Goal: Transaction & Acquisition: Purchase product/service

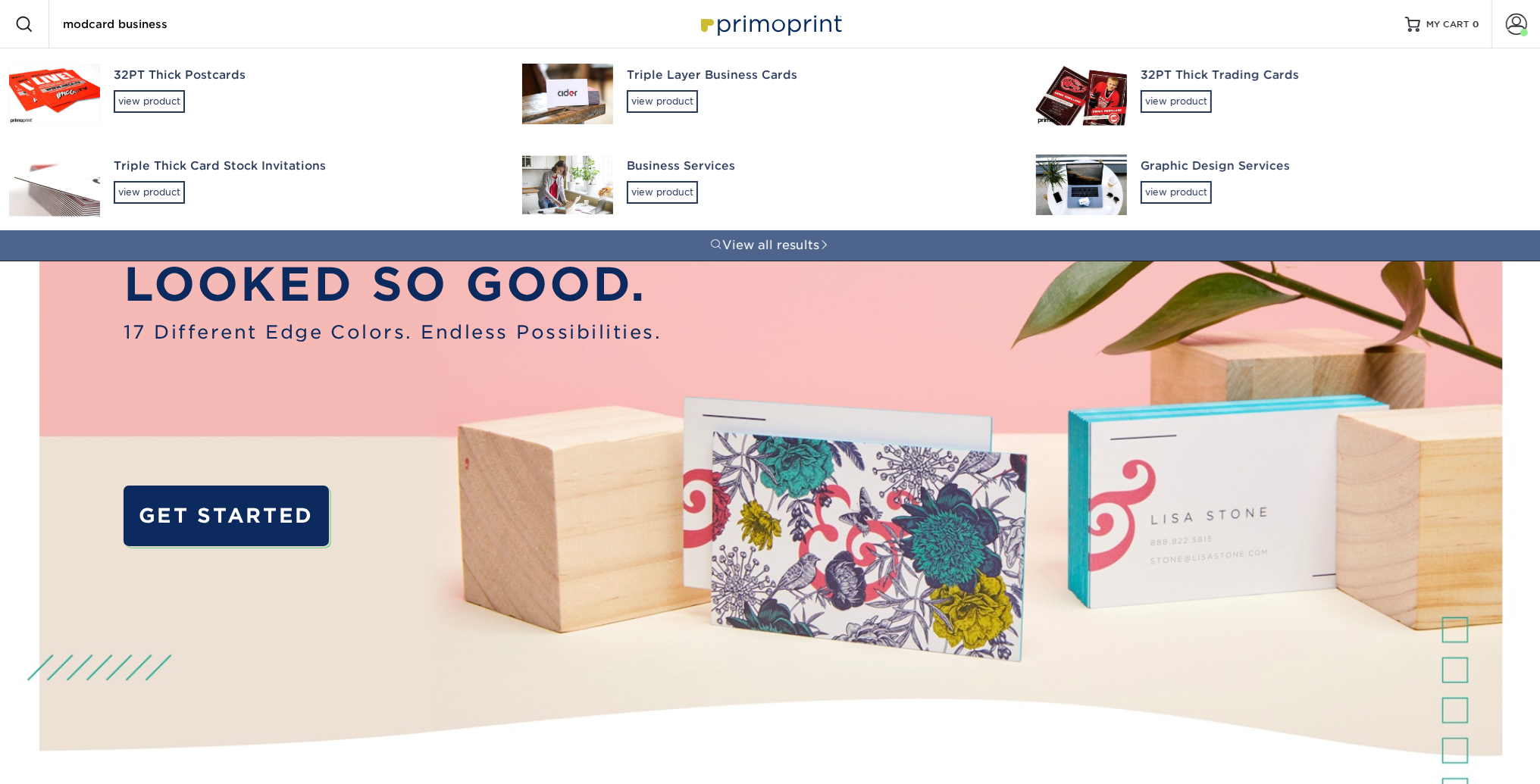
type input "modcard business"
click at [229, 69] on div "32PT Thick Postcards" at bounding box center [304, 75] width 381 height 17
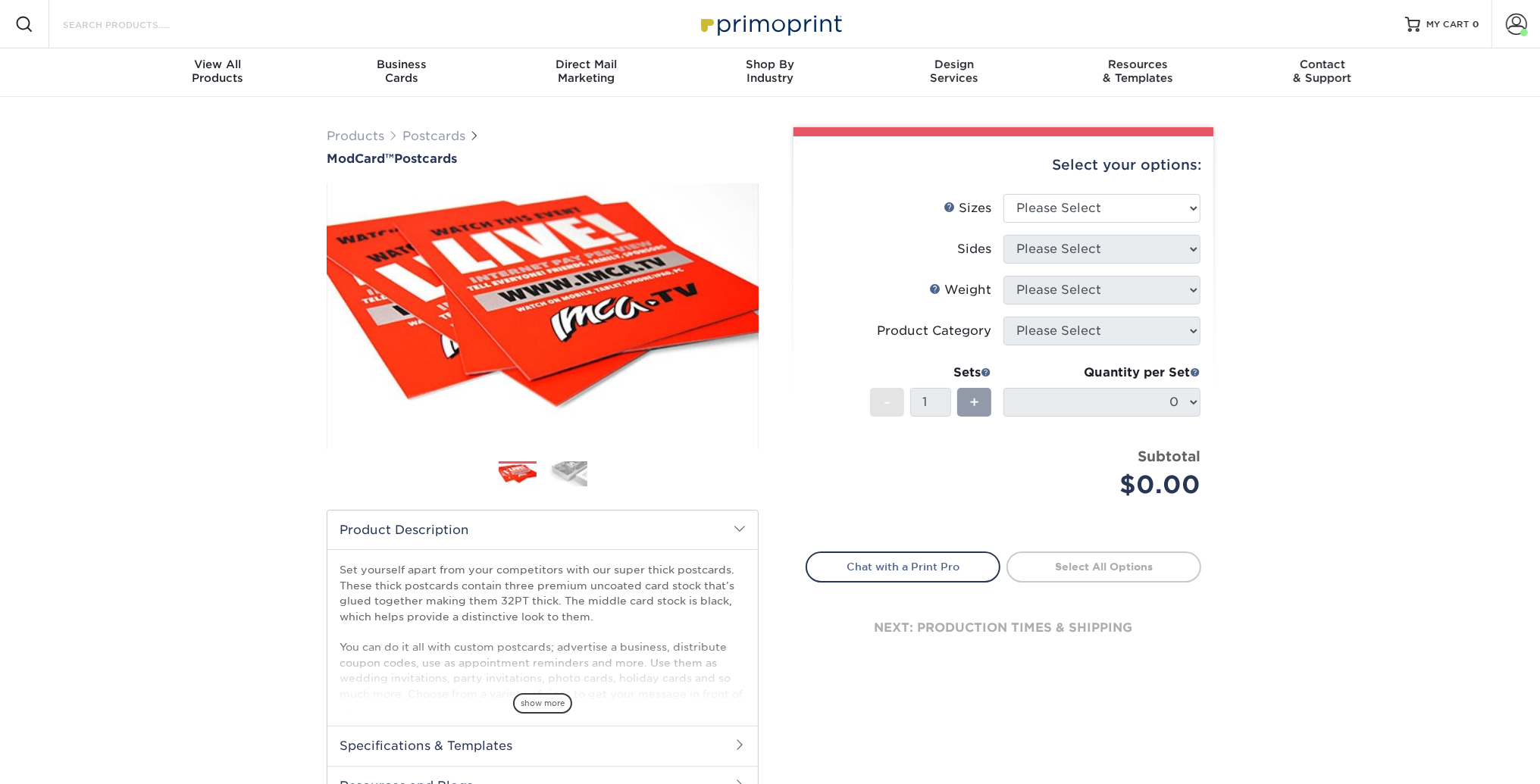
click at [153, 24] on input "Search Products" at bounding box center [136, 24] width 148 height 18
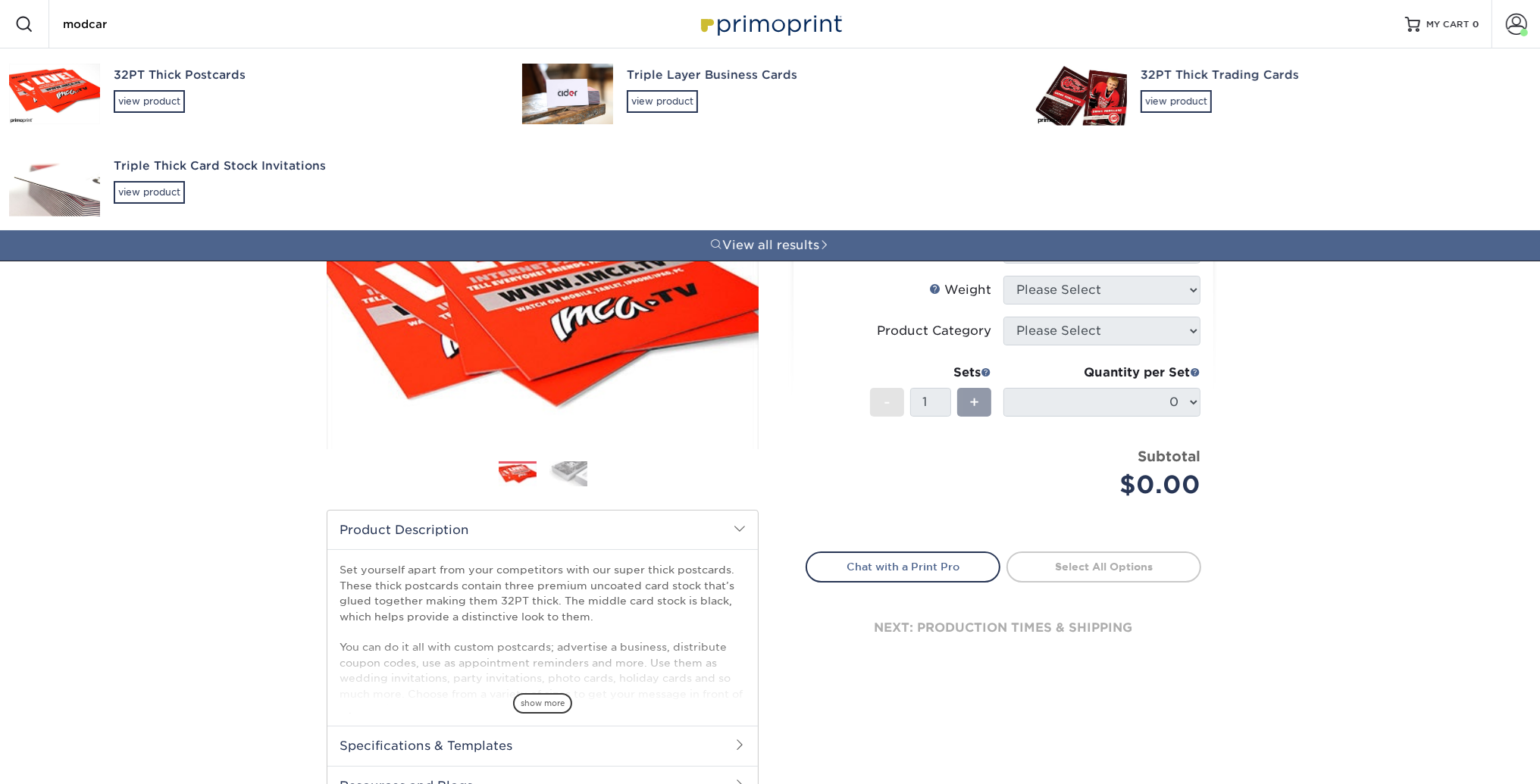
type input "modcard"
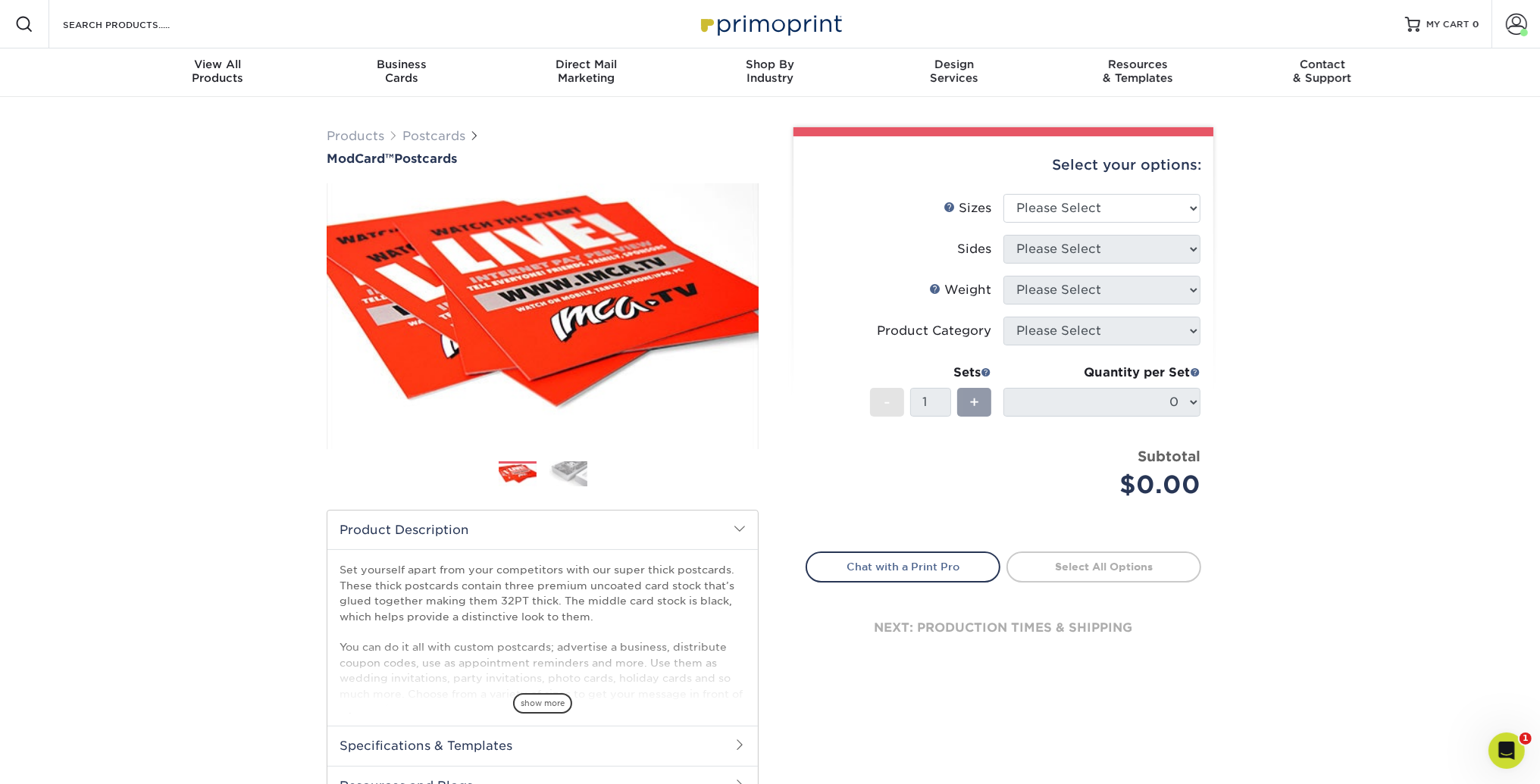
click at [1100, 189] on div "Select your options:" at bounding box center [1003, 165] width 396 height 58
click at [1092, 190] on div "Select your options:" at bounding box center [1003, 165] width 396 height 58
drag, startPoint x: 1065, startPoint y: 201, endPoint x: 167, endPoint y: 20, distance: 916.1
click at [167, 20] on div "Resources Menu Search Products Account Welcome, Brandon Business Account Goodwi…" at bounding box center [770, 655] width 1540 height 1310
click at [165, 20] on input "Search Products" at bounding box center [136, 24] width 148 height 18
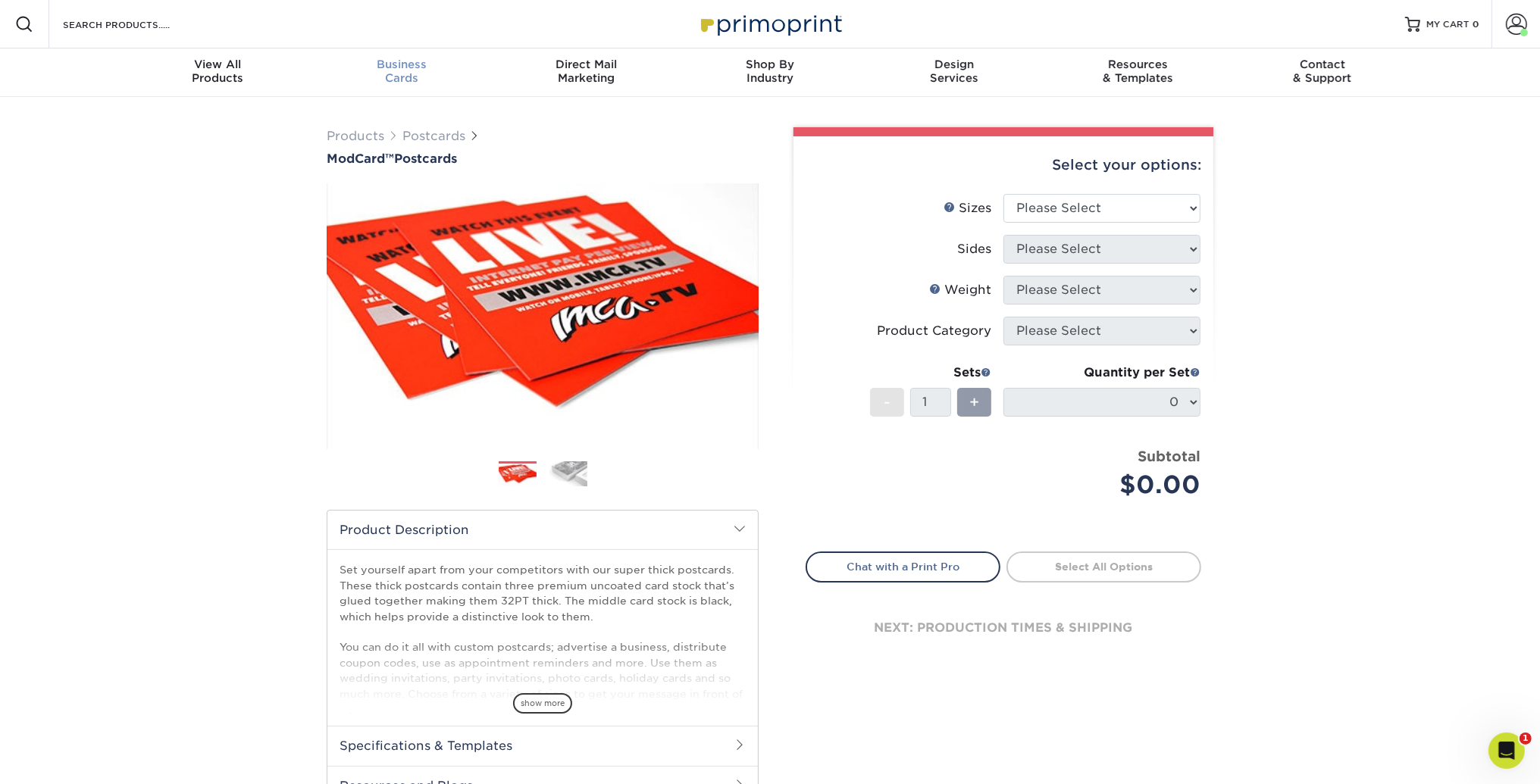
click at [373, 65] on span "Business" at bounding box center [401, 64] width 184 height 14
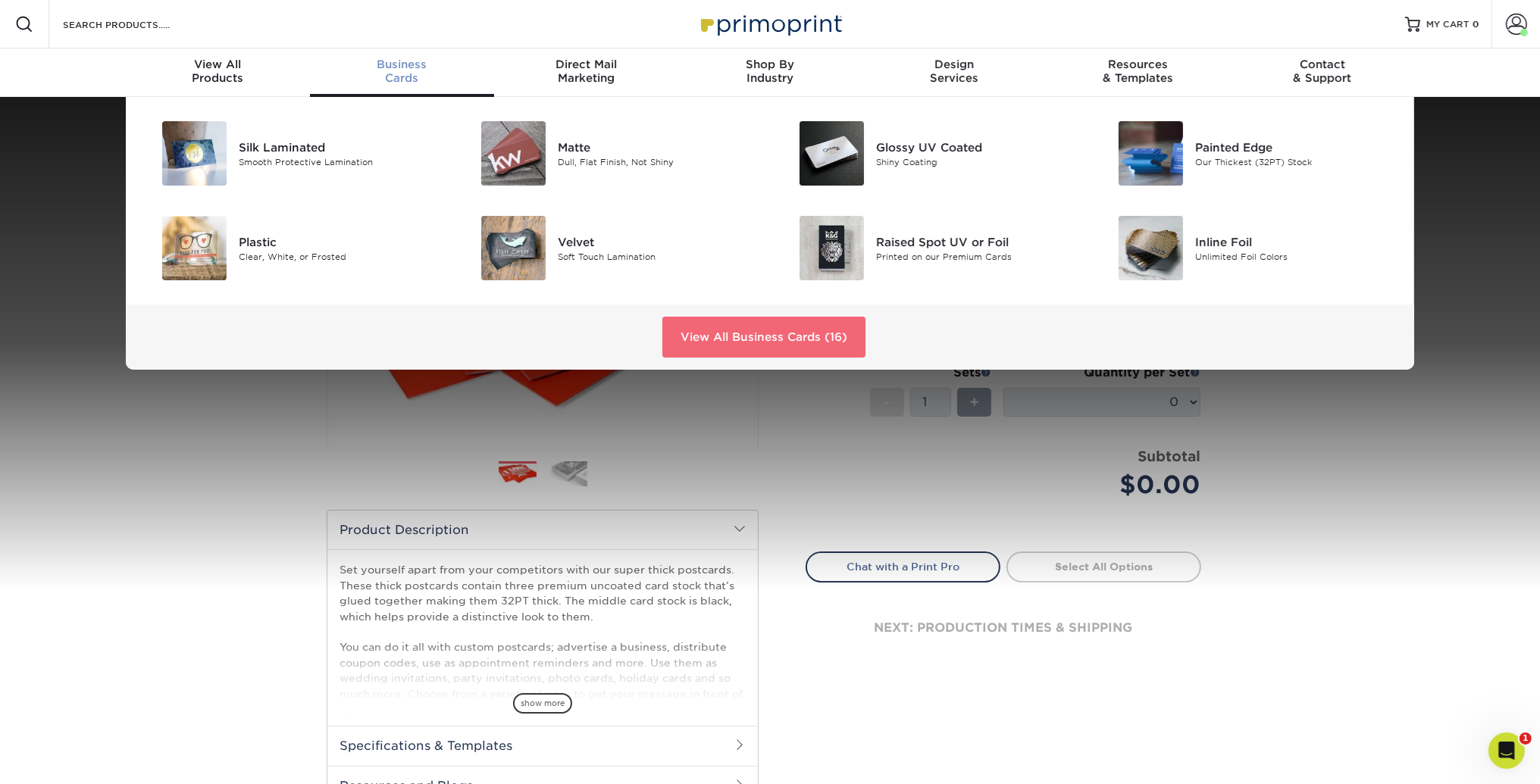
click at [755, 330] on link "View All Business Cards (16)" at bounding box center [764, 337] width 203 height 41
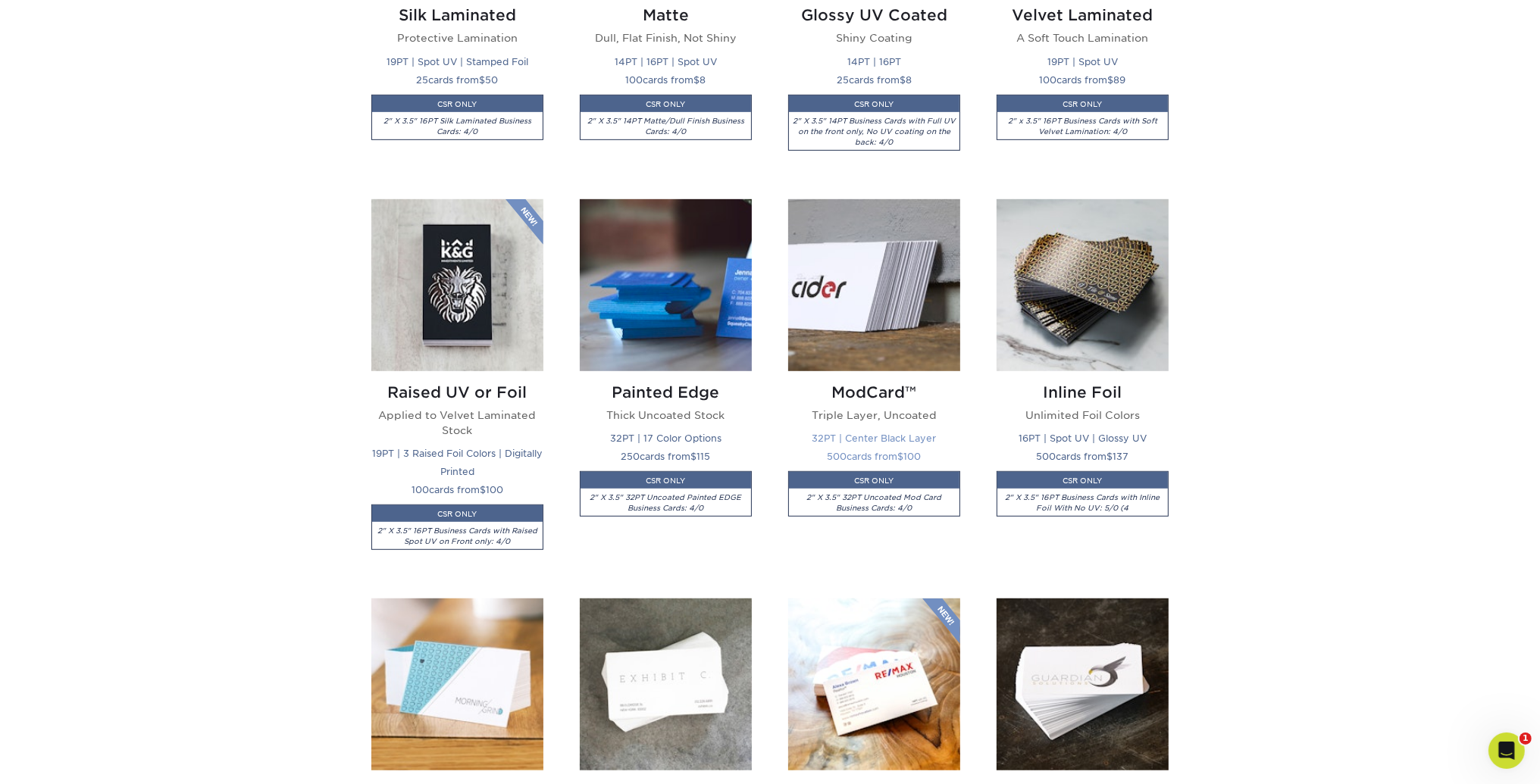
click at [862, 270] on img at bounding box center [874, 285] width 172 height 172
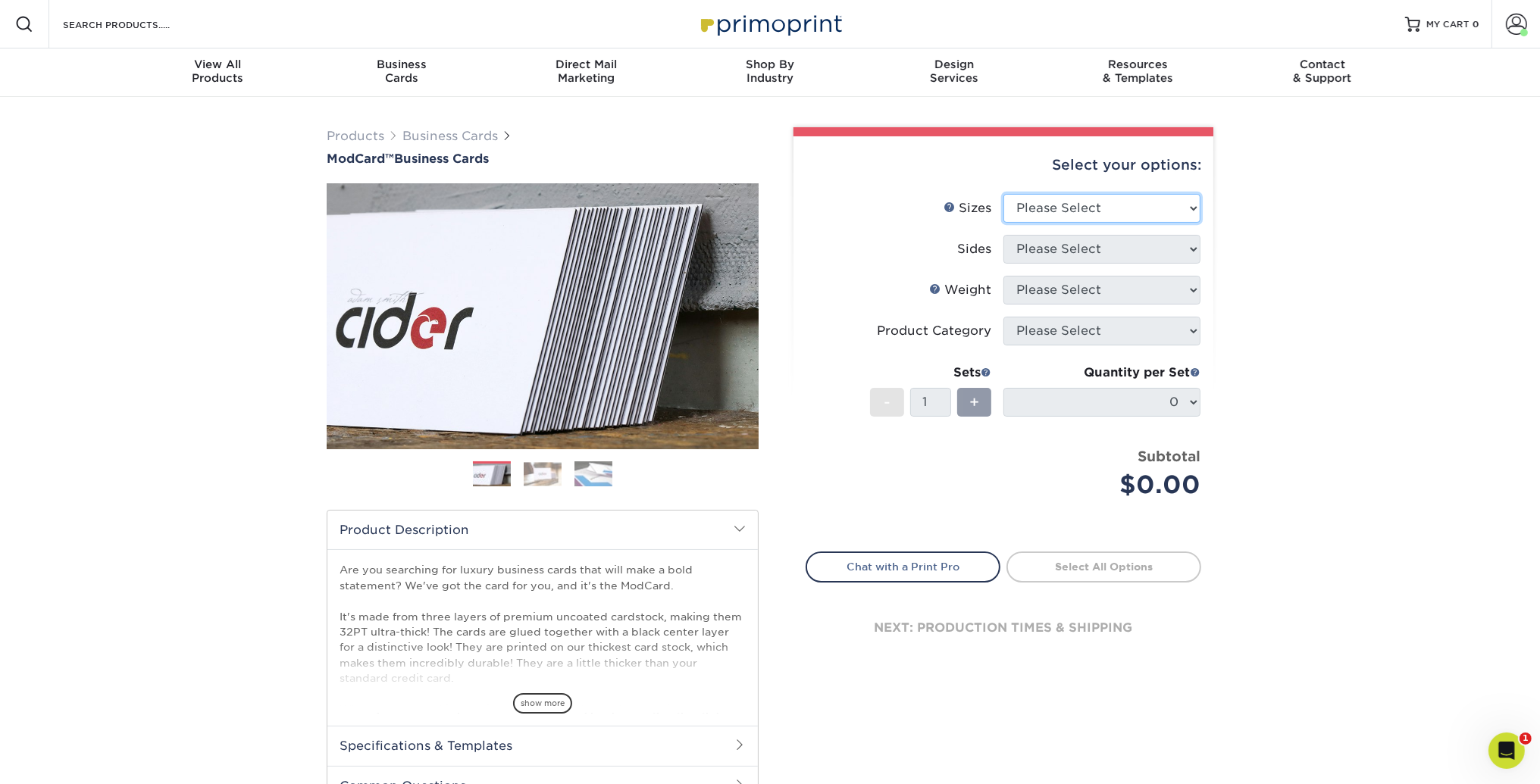
select select "2.00x3.50"
click at [1004, 194] on select "Please Select 1.5" x 3.5" - Mini 1.75" x 3.5" - Mini 2" x 2" - Square 2" x 3" -…" at bounding box center [1102, 208] width 197 height 28
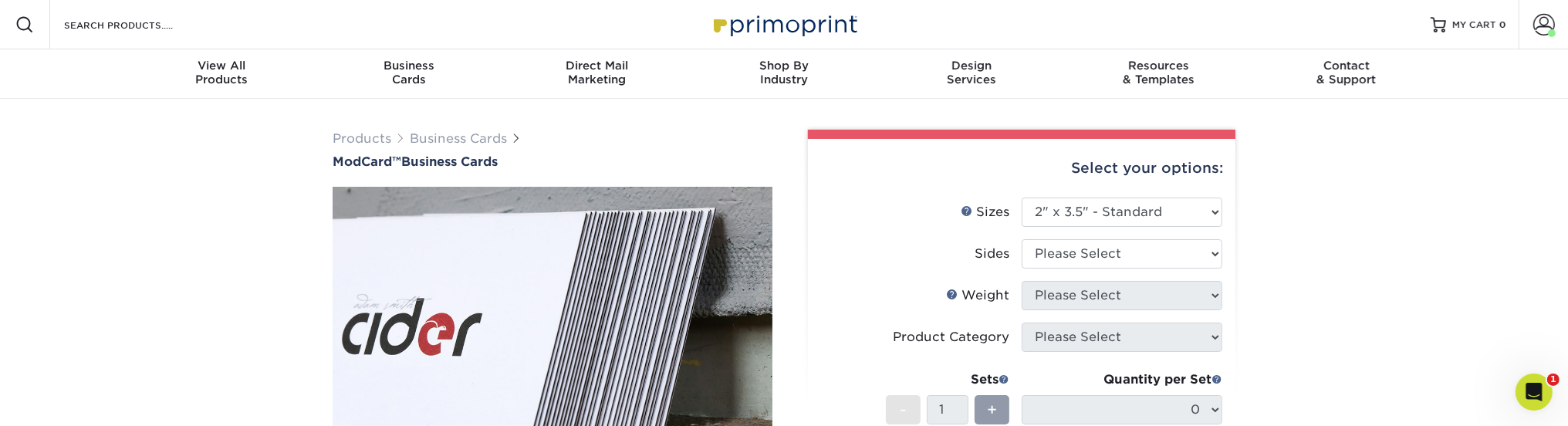
click at [1106, 234] on li "Sizes Help Sizes Please Select 1.5" x 3.5" - Mini 1.75" x 3.5" - Mini 2" x 2" -…" at bounding box center [1021, 218] width 401 height 41
click at [1093, 248] on select "Please Select Print Both Sides Print Front Only" at bounding box center [1122, 253] width 200 height 29
select select "32d3c223-f82c-492b-b915-ba065a00862f"
click at [1022, 239] on select "Please Select Print Both Sides Print Front Only" at bounding box center [1122, 253] width 200 height 29
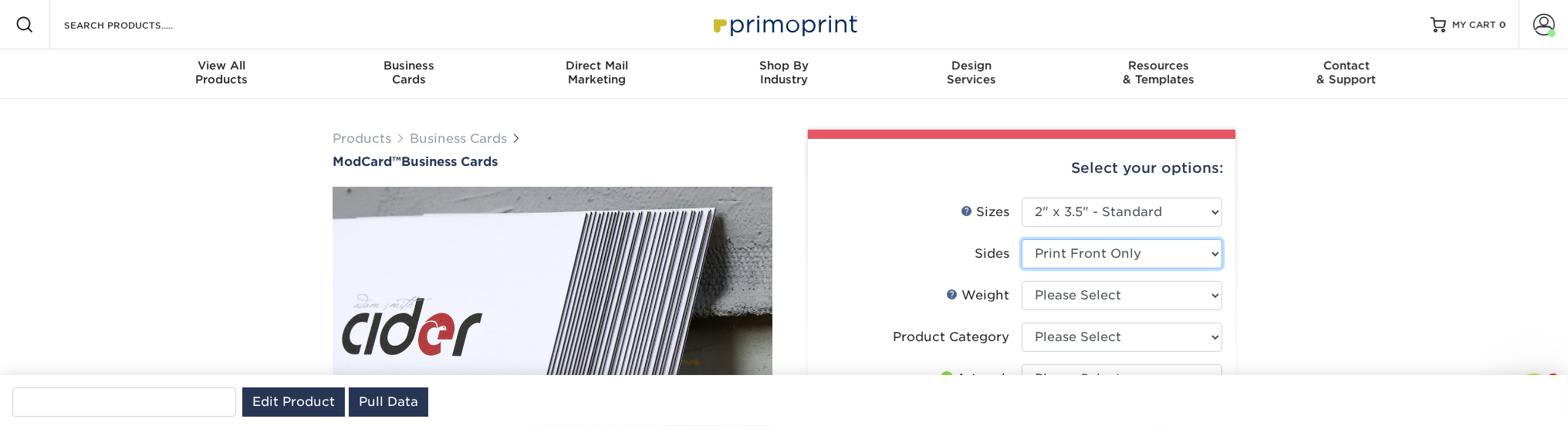
type input "f9271816-1af2-44a5-82cb-c2a1bdd47855"
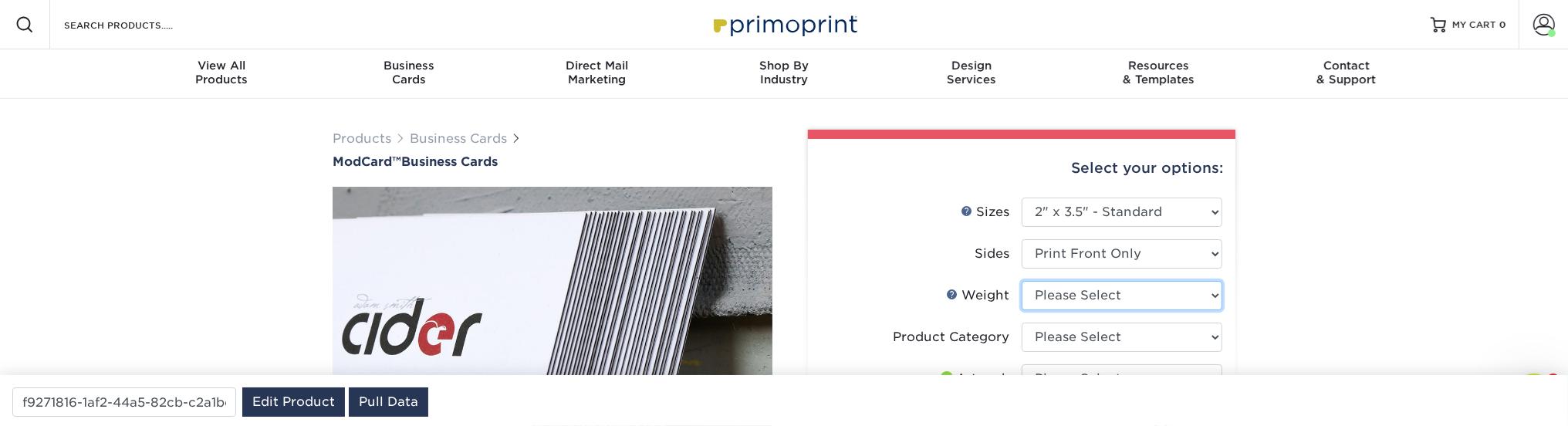
select select "32PTUCBLK"
click at [1022, 280] on select "Please Select 32PTUCBLK" at bounding box center [1122, 294] width 200 height 29
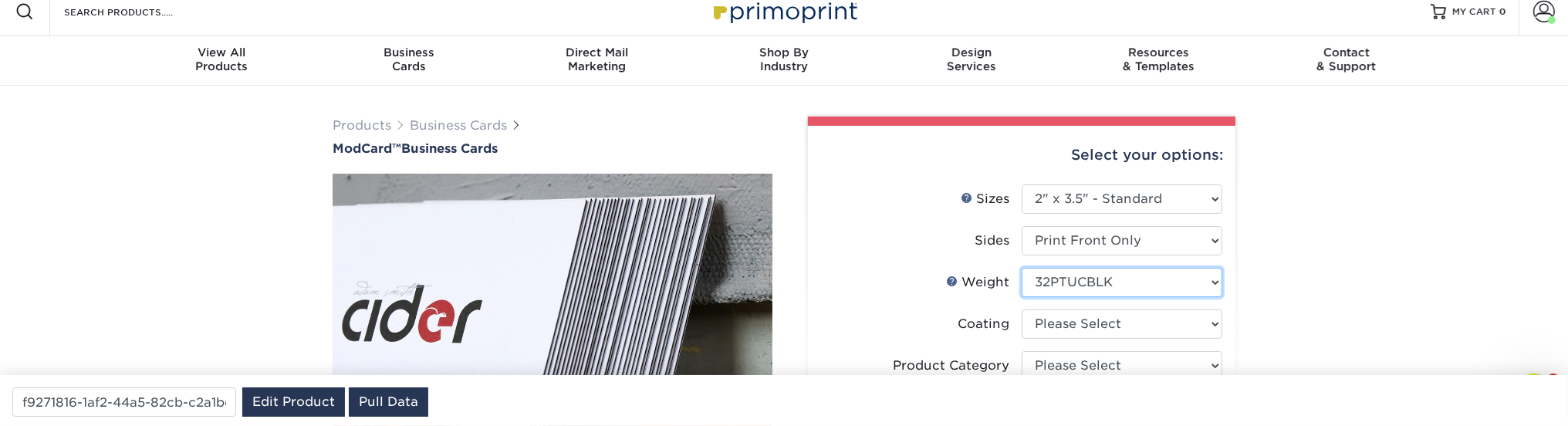
scroll to position [103, 0]
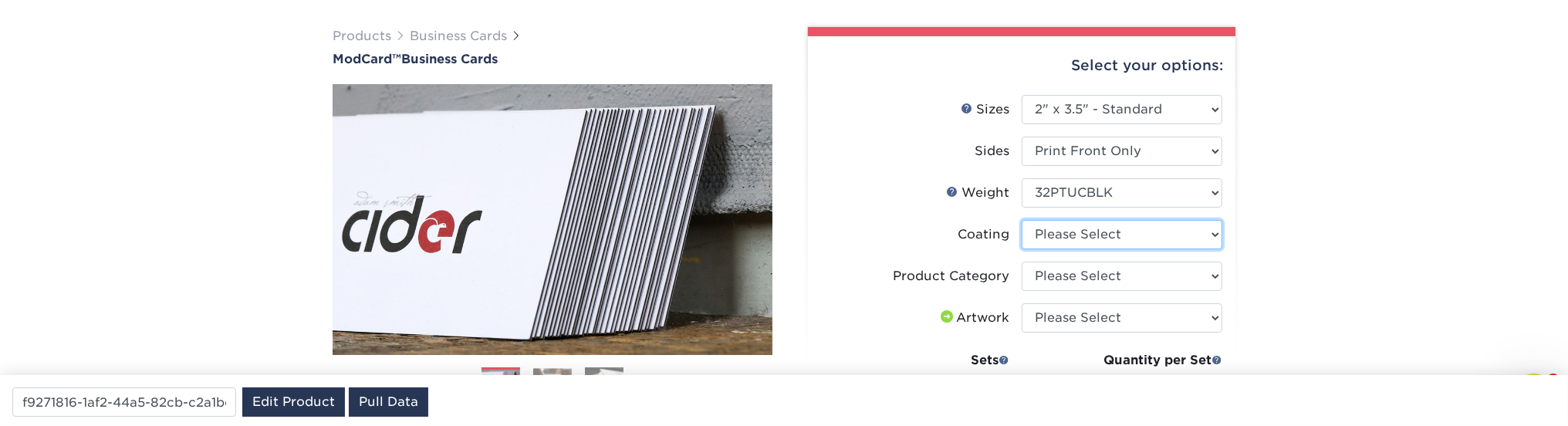
select select "3e7618de-abca-4bda-9f97-8b9129e913d8"
click at [1022, 220] on select at bounding box center [1122, 234] width 200 height 29
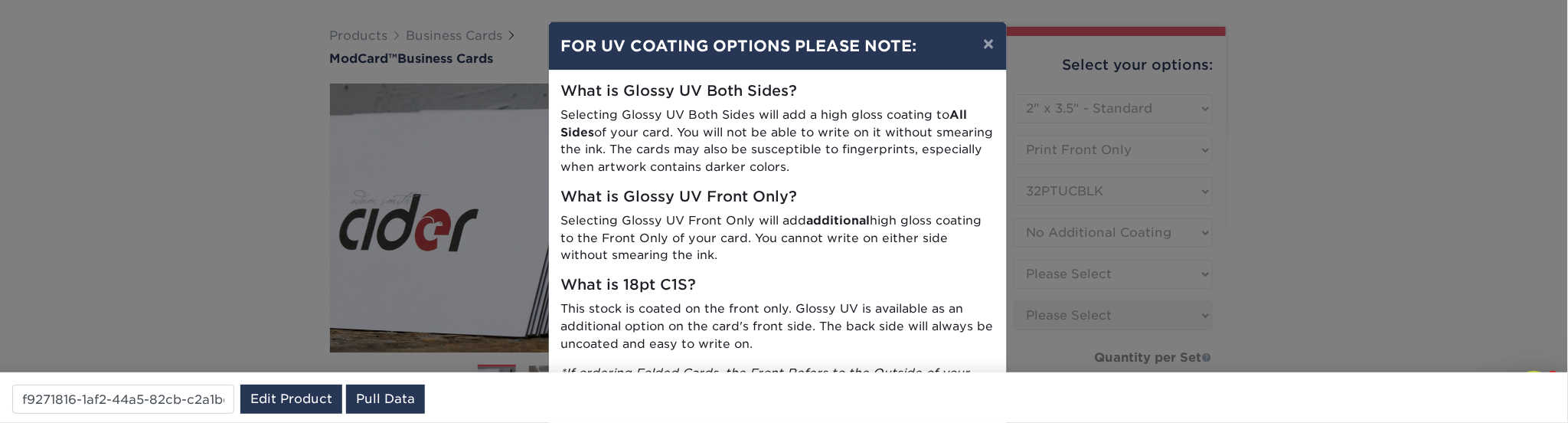
click at [1112, 260] on div "× FOR UV COATING OPTIONS PLEASE NOTE: What is Glossy UV Both Sides? Selecting G…" at bounding box center [784, 211] width 1568 height 423
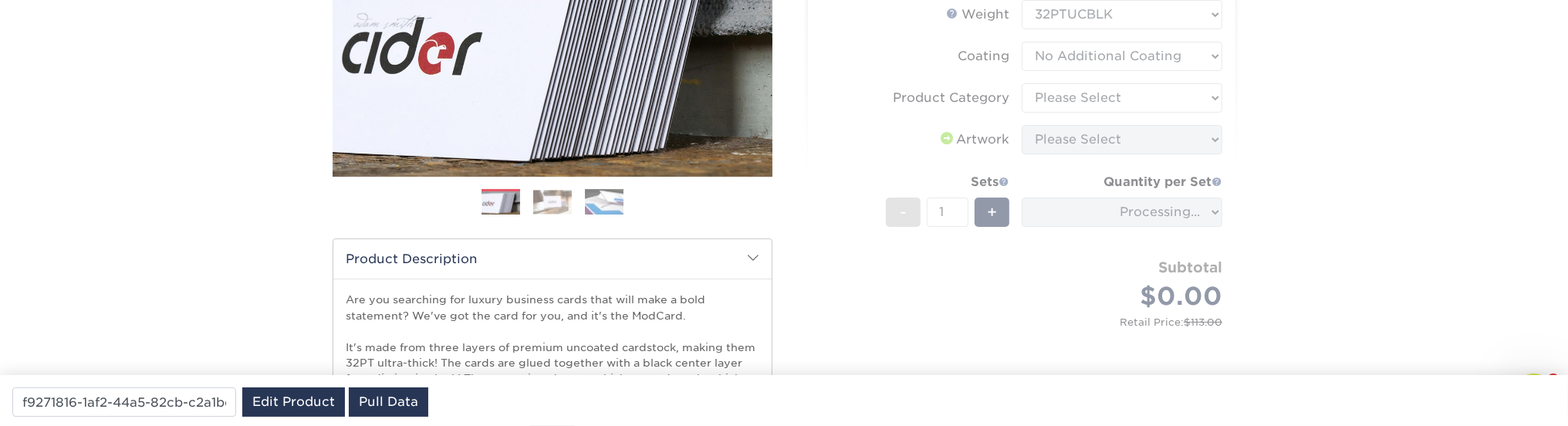
scroll to position [309, 0]
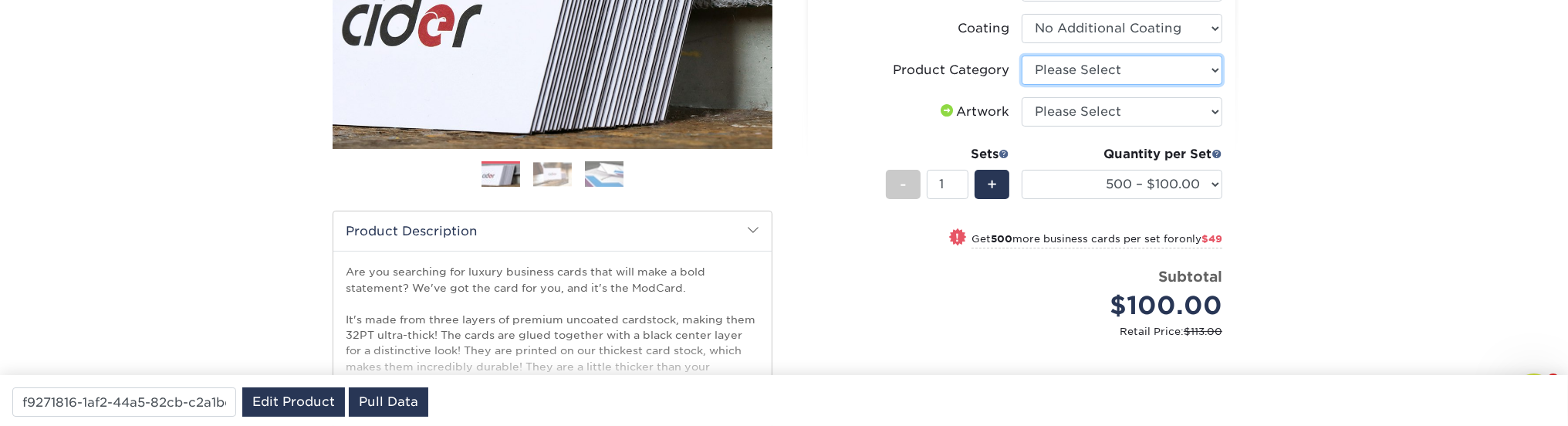
select select "3b5148f1-0588-4f88-a218-97bcfdce65c1"
click at [1022, 55] on select "Please Select Business Cards" at bounding box center [1122, 69] width 200 height 29
select select "upload"
click at [1022, 98] on select "Please Select I will upload files I need a design - $100" at bounding box center [1122, 112] width 200 height 29
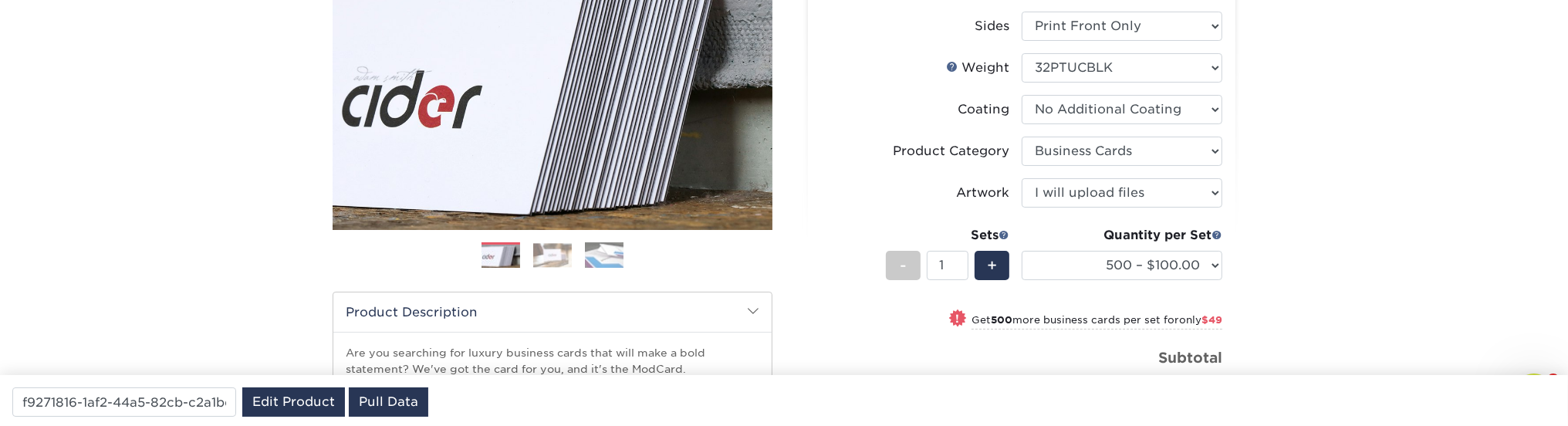
scroll to position [0, 0]
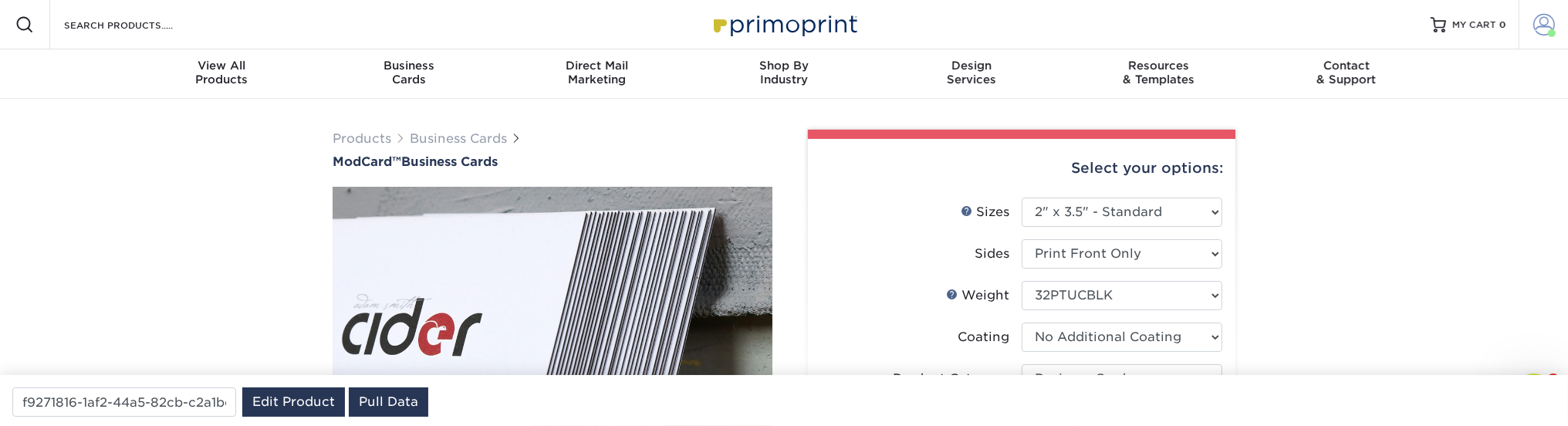
click at [1539, 17] on span at bounding box center [1544, 25] width 22 height 22
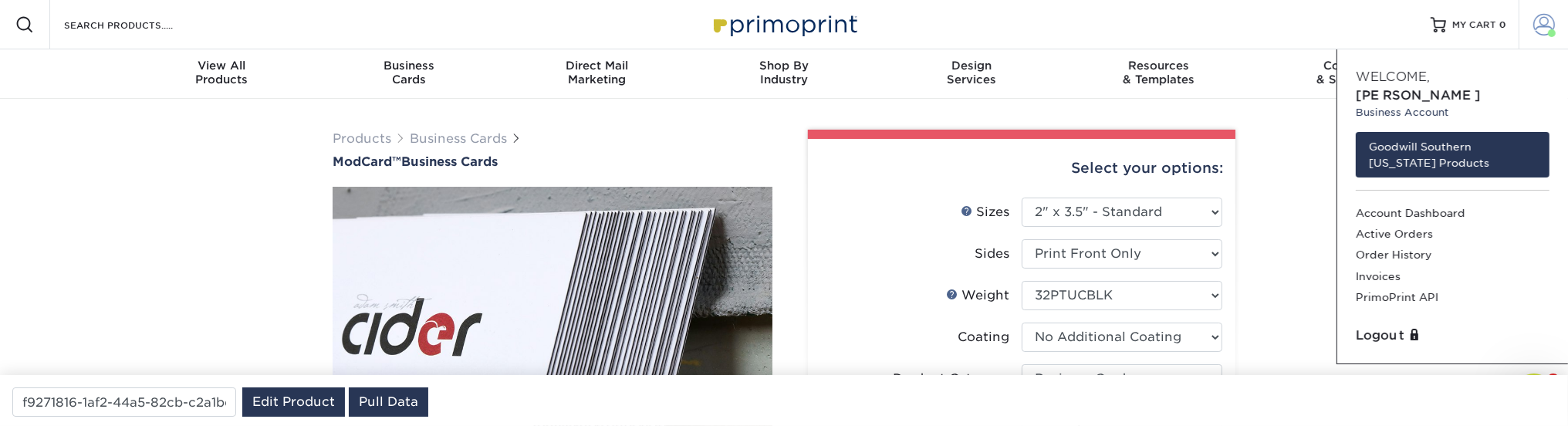
click at [1537, 17] on span at bounding box center [1544, 25] width 22 height 22
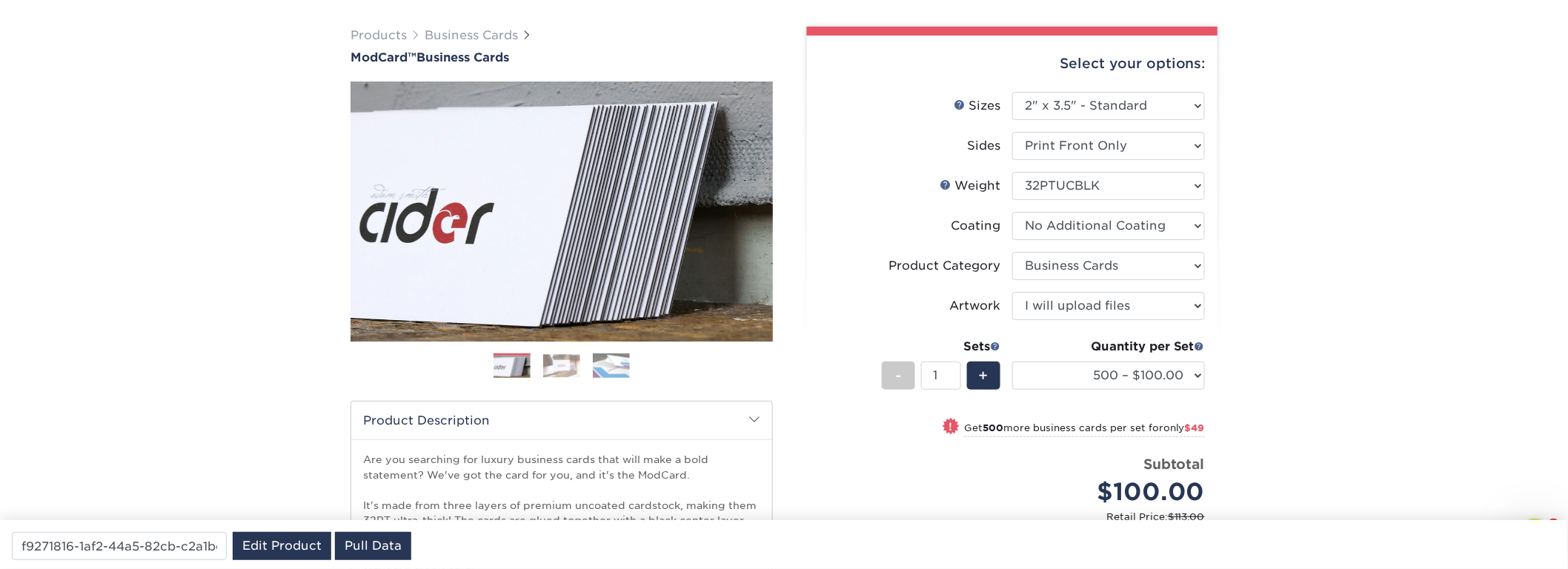
scroll to position [99, 0]
